Goal: Task Accomplishment & Management: Complete application form

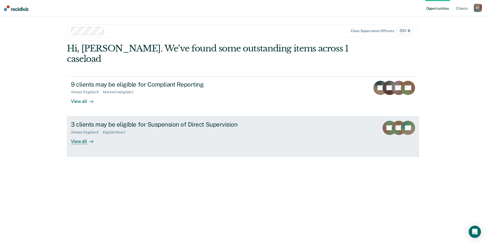
click at [82, 134] on div "View all" at bounding box center [85, 139] width 28 height 10
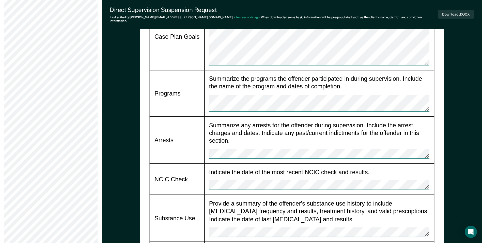
scroll to position [560, 0]
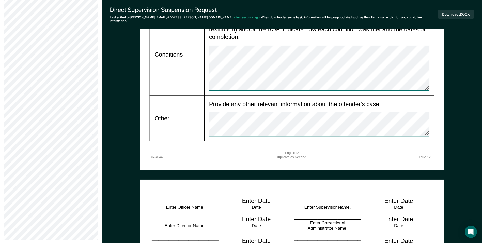
scroll to position [839, 0]
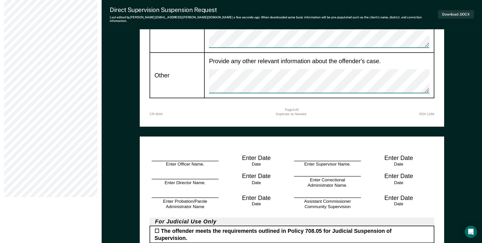
click at [208, 153] on div "____________________ Enter Officer Name." at bounding box center [185, 159] width 71 height 13
click at [260, 153] on div "Enter Date" at bounding box center [256, 157] width 29 height 8
click at [258, 161] on div "Date" at bounding box center [256, 164] width 57 height 6
click at [257, 153] on div "Enter Date" at bounding box center [256, 157] width 29 height 8
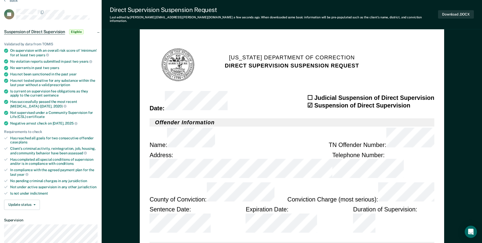
scroll to position [0, 0]
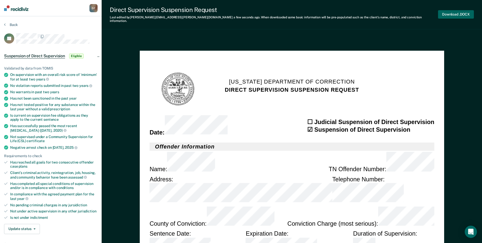
click at [452, 12] on button "Download .DOCX" at bounding box center [456, 14] width 36 height 8
type textarea "x"
